Goal: Transaction & Acquisition: Register for event/course

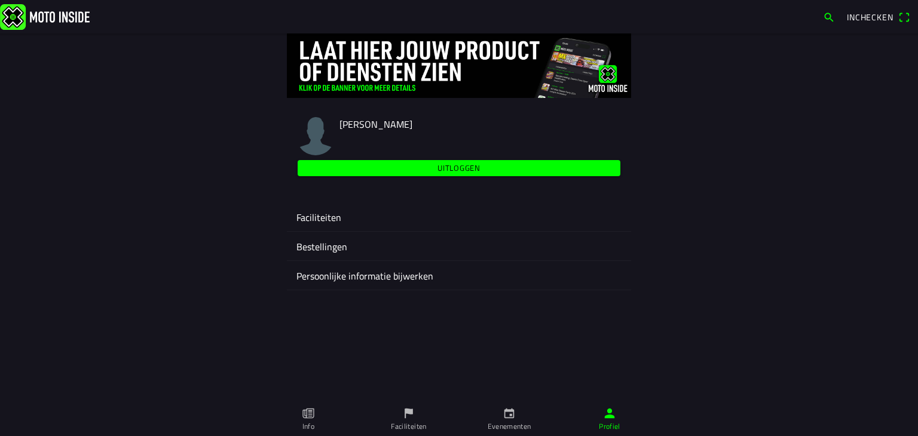
click at [502, 415] on icon "calendar" at bounding box center [508, 413] width 13 height 13
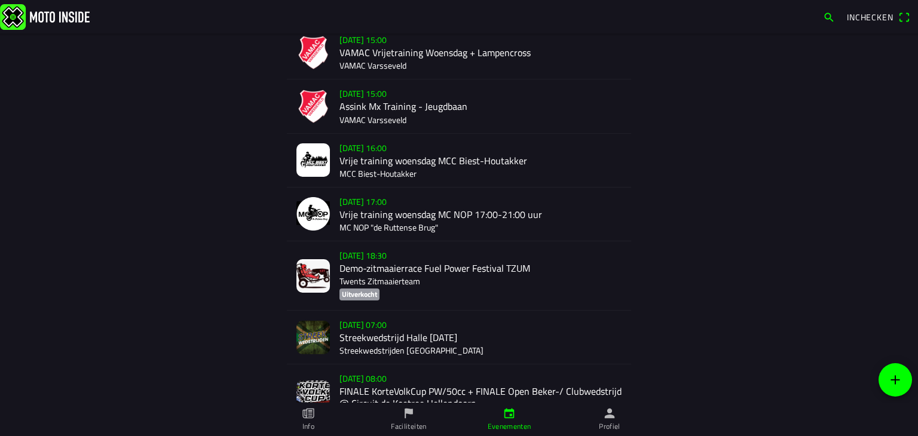
scroll to position [359, 0]
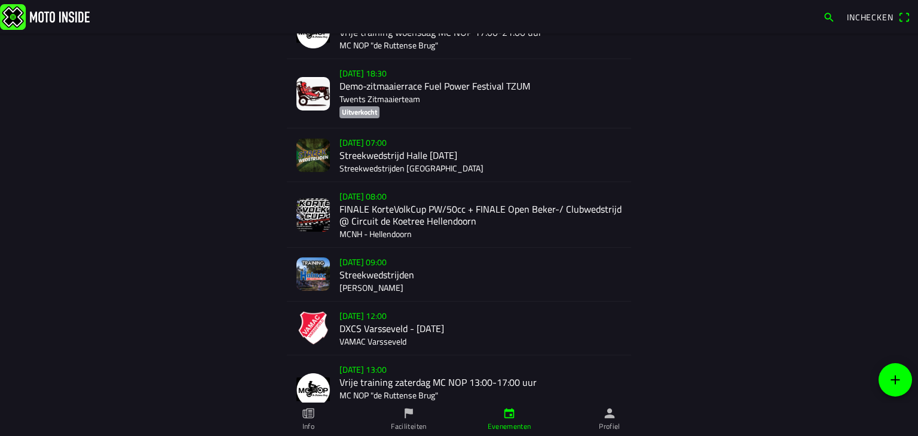
click at [360, 326] on div "[DATE] 12:00 DXCS Varsseveld - [DATE] VAMAC Varsseveld" at bounding box center [480, 328] width 282 height 53
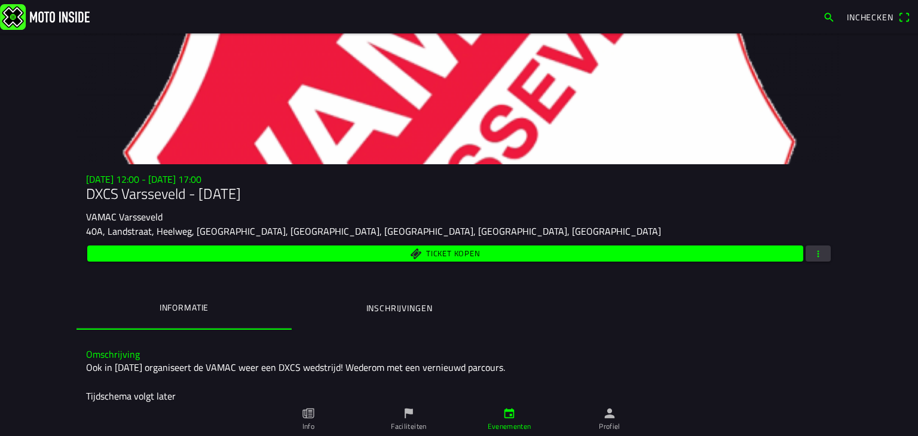
click at [816, 258] on span "button" at bounding box center [818, 254] width 11 height 16
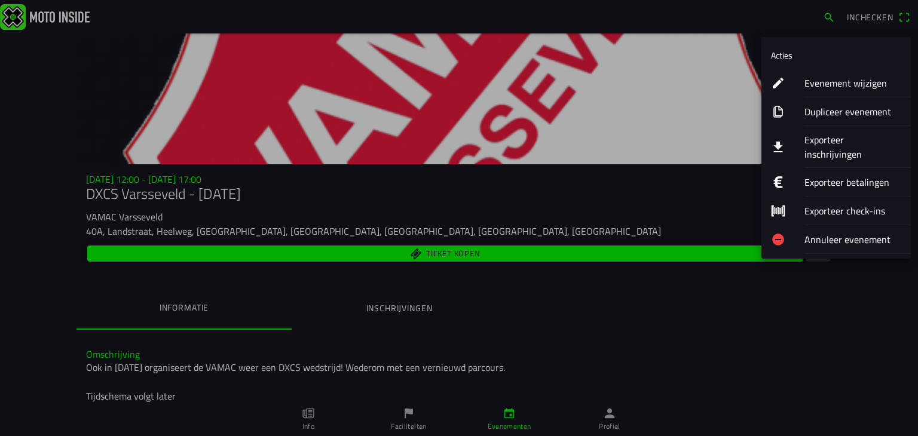
click at [813, 139] on ion-label "Exporteer inschrijvingen" at bounding box center [852, 147] width 97 height 29
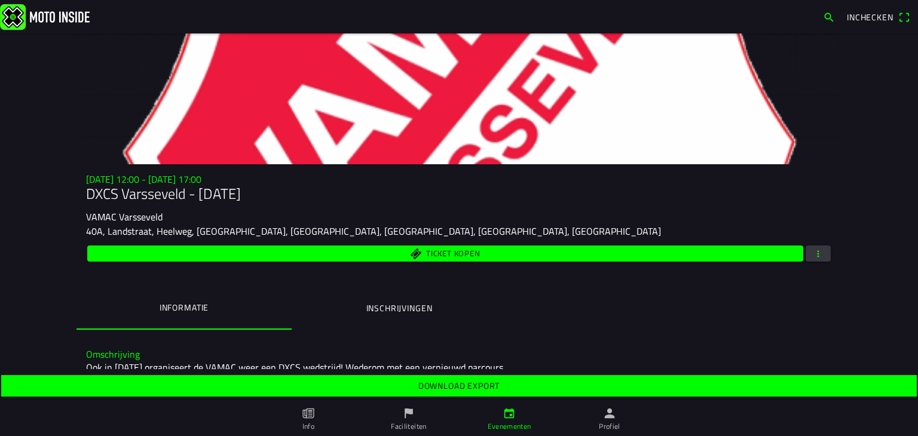
click at [0, 0] on slot "Download export" at bounding box center [0, 0] width 0 height 0
